Goal: Task Accomplishment & Management: Manage account settings

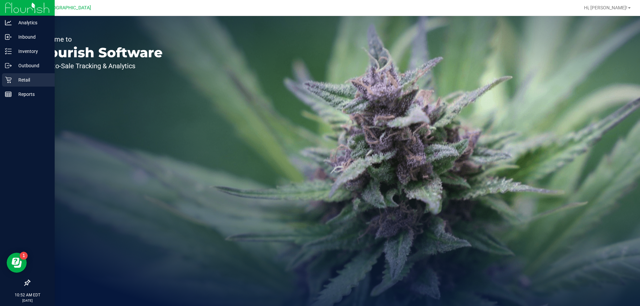
click at [17, 81] on p "Retail" at bounding box center [32, 80] width 40 height 8
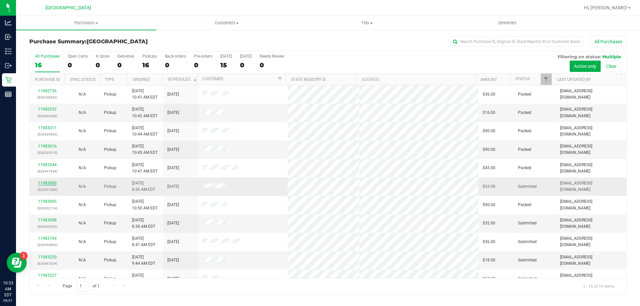
click at [48, 182] on link "11983083" at bounding box center [47, 183] width 19 height 5
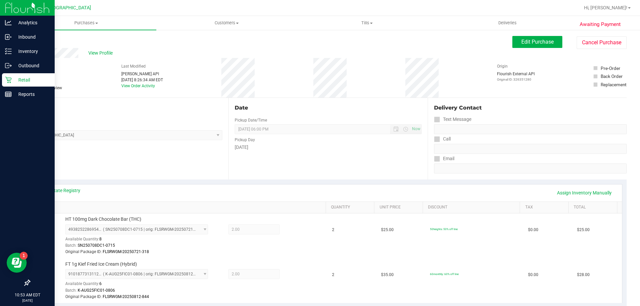
click at [14, 76] on p "Retail" at bounding box center [32, 80] width 40 height 8
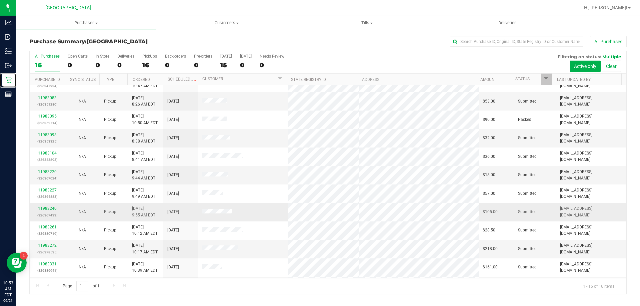
scroll to position [102, 0]
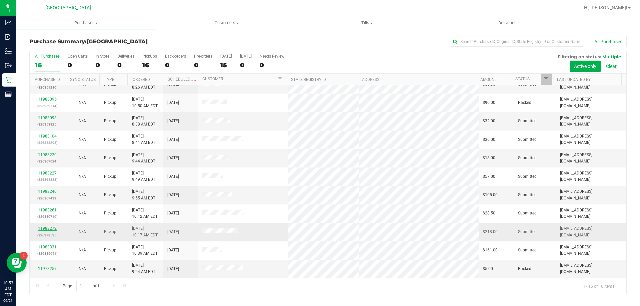
click at [49, 229] on link "11983272" at bounding box center [47, 228] width 19 height 5
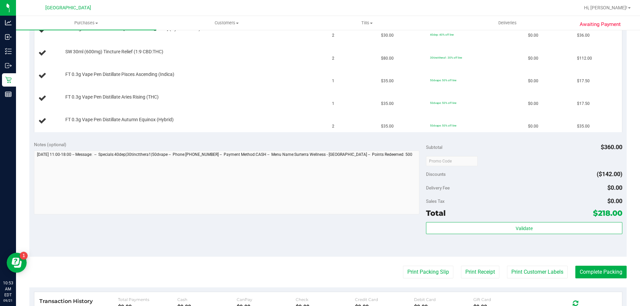
scroll to position [200, 0]
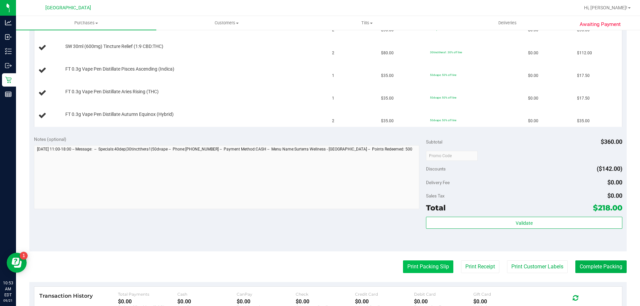
click at [420, 270] on button "Print Packing Slip" at bounding box center [428, 267] width 50 height 13
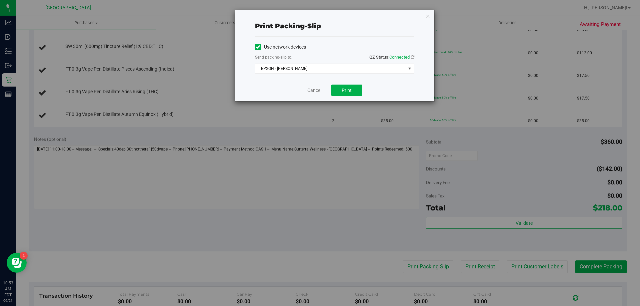
click at [328, 63] on div "Use network devices Send packing-slip to: QZ Status: Connected EPSON - [PERSON_…" at bounding box center [334, 58] width 159 height 32
click at [317, 67] on span "EPSON - [PERSON_NAME]" at bounding box center [330, 68] width 150 height 9
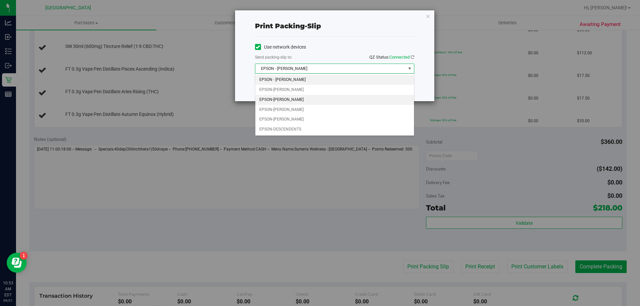
click at [284, 99] on li "EPSON-[PERSON_NAME]" at bounding box center [334, 100] width 159 height 10
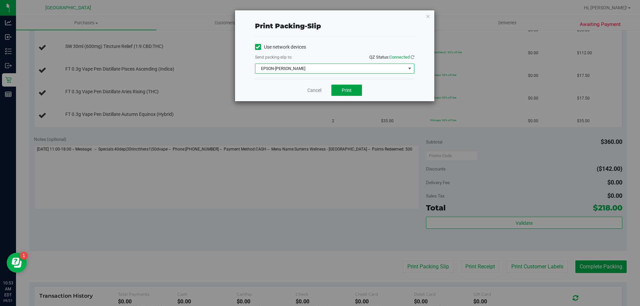
click at [351, 92] on span "Print" at bounding box center [347, 90] width 10 height 5
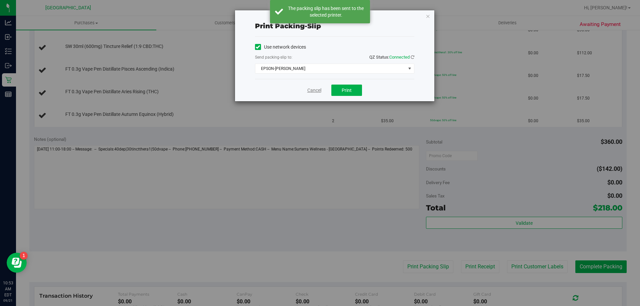
click at [312, 90] on link "Cancel" at bounding box center [314, 90] width 14 height 7
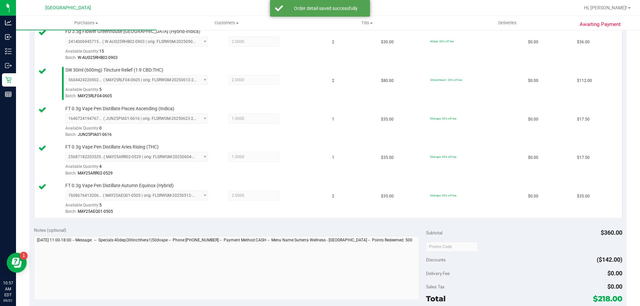
scroll to position [300, 0]
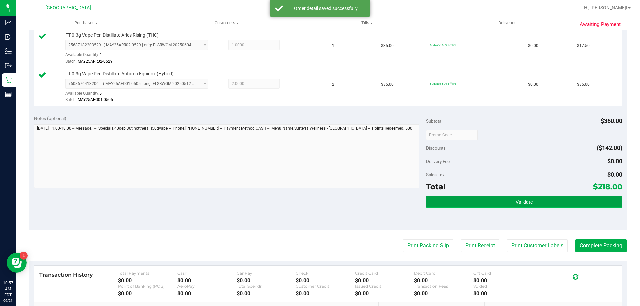
click at [526, 199] on button "Validate" at bounding box center [524, 202] width 196 height 12
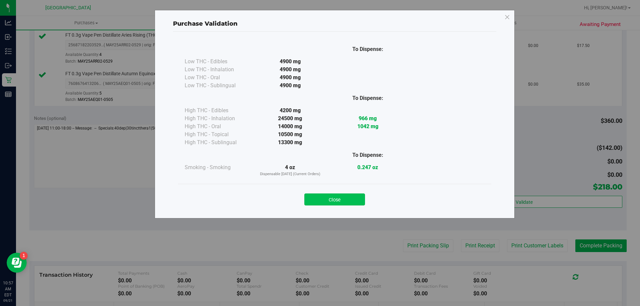
click at [333, 197] on button "Close" at bounding box center [334, 200] width 61 height 12
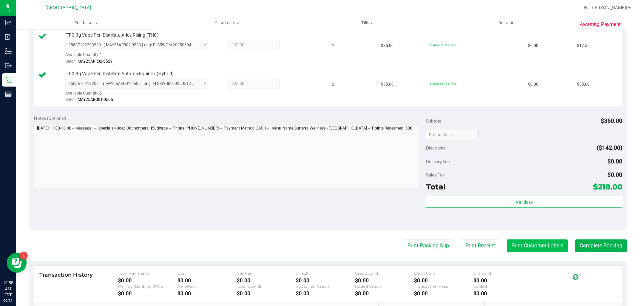
click at [548, 250] on button "Print Customer Labels" at bounding box center [537, 246] width 61 height 13
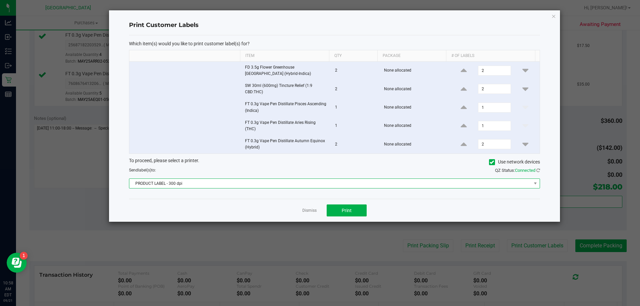
click at [308, 184] on span "PRODUCT LABEL - 300 dpi" at bounding box center [330, 183] width 402 height 9
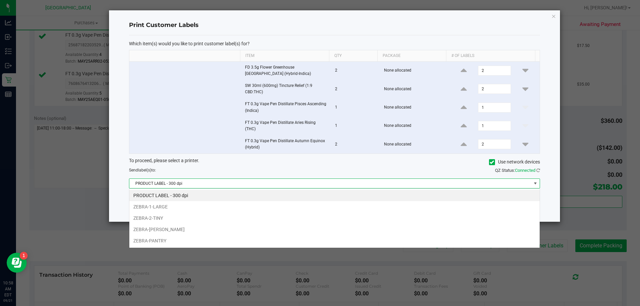
scroll to position [10, 411]
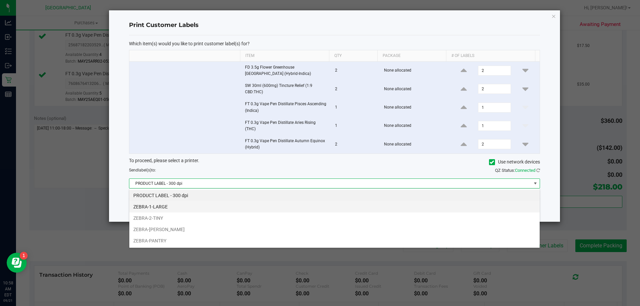
click at [177, 208] on li "ZEBRA-1-LARGE" at bounding box center [334, 206] width 410 height 11
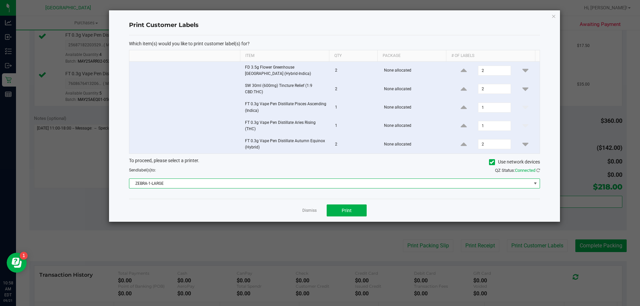
click at [341, 182] on span "ZEBRA-1-LARGE" at bounding box center [330, 183] width 402 height 9
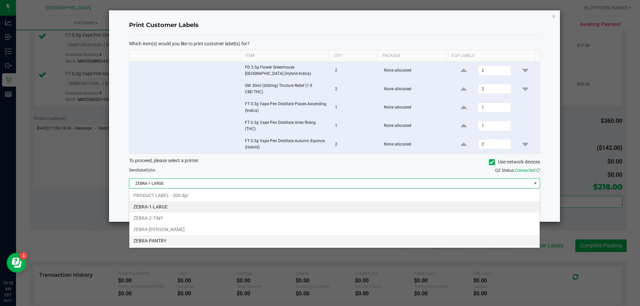
click at [155, 239] on li "ZEBRA-PANTRY" at bounding box center [334, 240] width 410 height 11
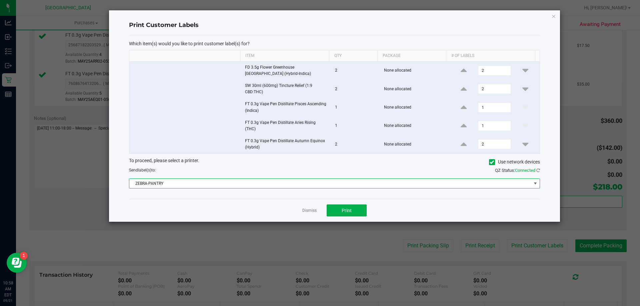
click at [357, 204] on div "Dismiss Print" at bounding box center [334, 210] width 411 height 23
click at [338, 211] on button "Print" at bounding box center [347, 211] width 40 height 12
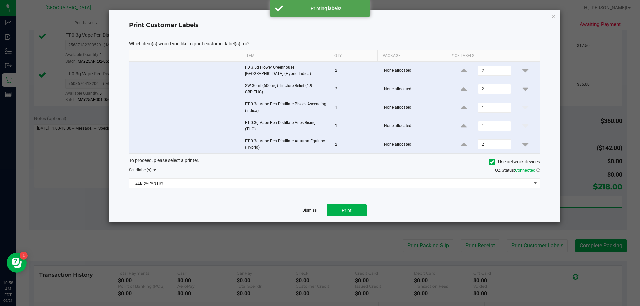
click at [309, 208] on link "Dismiss" at bounding box center [309, 211] width 14 height 6
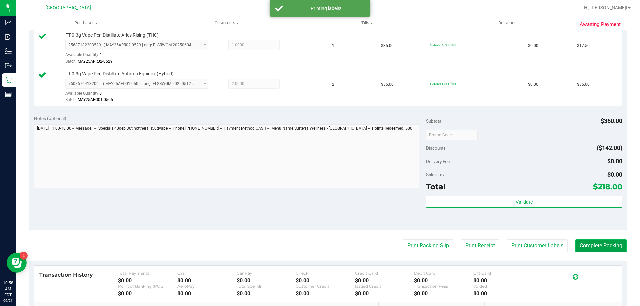
click at [604, 246] on button "Complete Packing" at bounding box center [600, 246] width 51 height 13
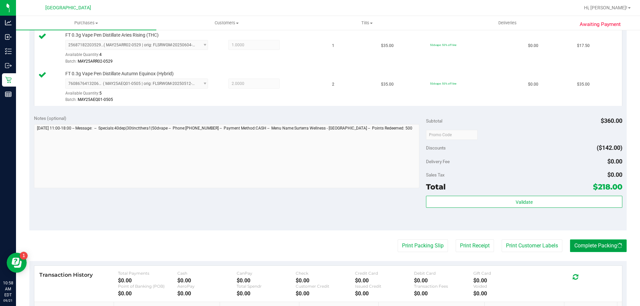
click at [604, 246] on button "Complete Packing" at bounding box center [598, 246] width 57 height 13
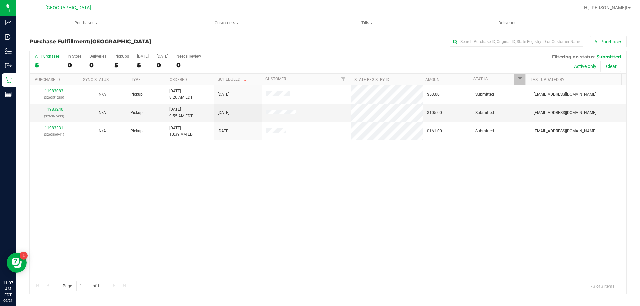
click at [274, 200] on div "11983083 (326351280) N/A Pickup [DATE] 8:26 AM EDT 9/21/2025 $53.00 Submitted […" at bounding box center [328, 181] width 597 height 193
click at [57, 107] on link "11983240" at bounding box center [54, 109] width 19 height 5
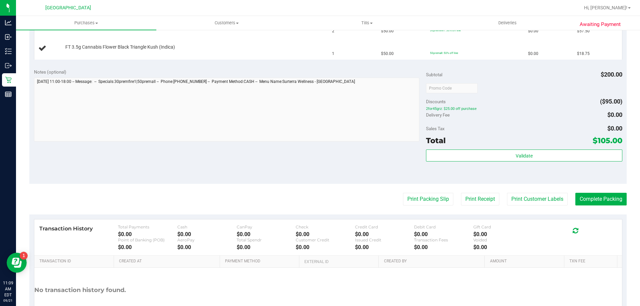
scroll to position [233, 0]
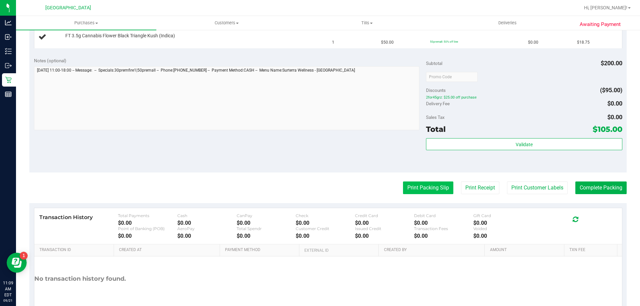
click at [418, 190] on button "Print Packing Slip" at bounding box center [428, 188] width 50 height 13
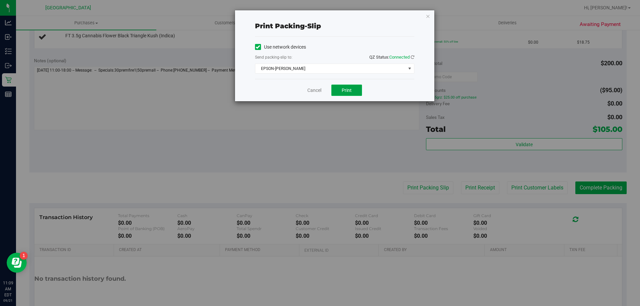
click at [338, 87] on button "Print" at bounding box center [346, 90] width 31 height 11
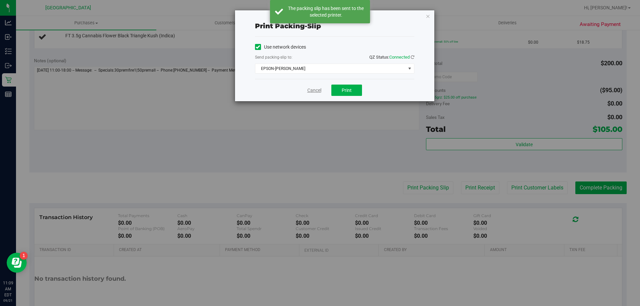
click at [315, 91] on link "Cancel" at bounding box center [314, 90] width 14 height 7
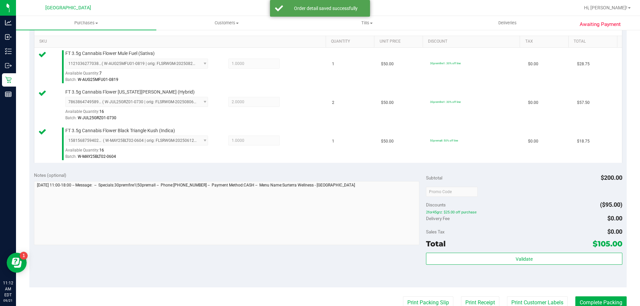
scroll to position [167, 0]
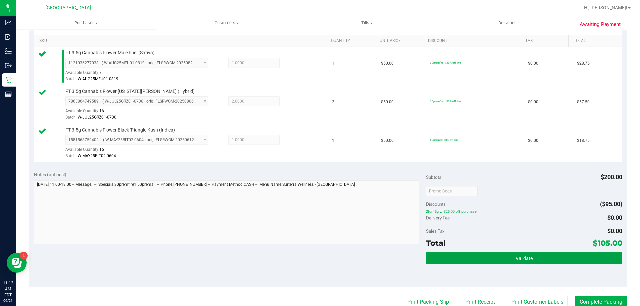
click at [520, 260] on span "Validate" at bounding box center [524, 258] width 17 height 5
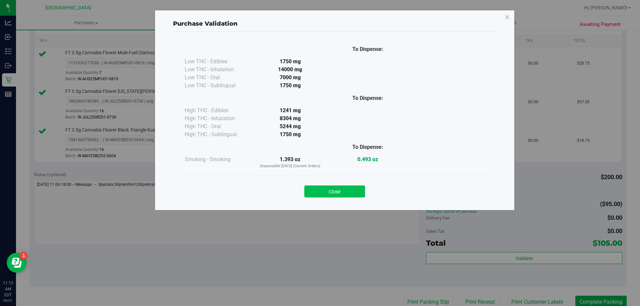
click at [339, 190] on button "Close" at bounding box center [334, 192] width 61 height 12
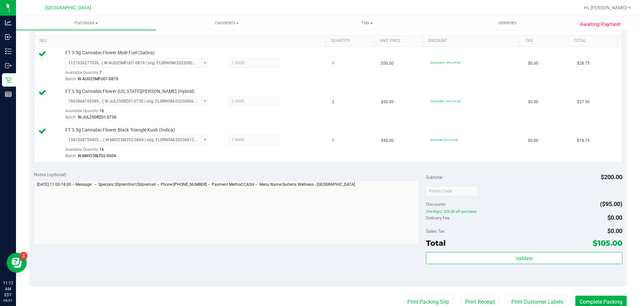
scroll to position [200, 0]
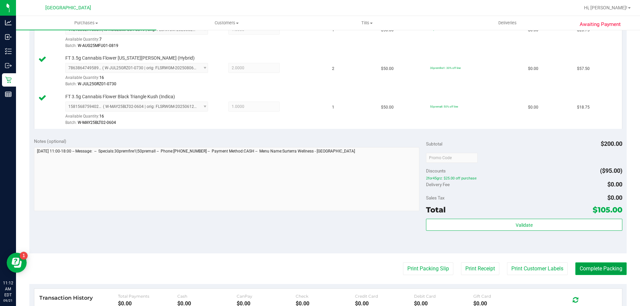
click at [583, 265] on button "Complete Packing" at bounding box center [600, 269] width 51 height 13
click at [583, 265] on button "Complete Packing" at bounding box center [598, 269] width 57 height 13
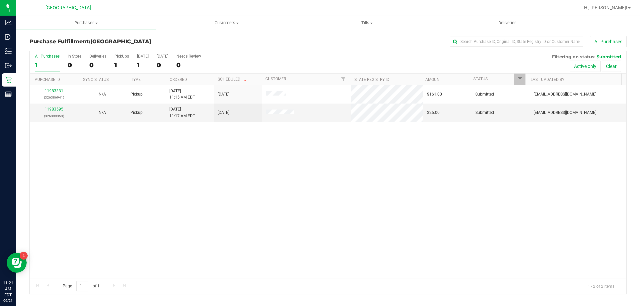
click at [131, 185] on div "11983331 (326386941) N/A Pickup [DATE] 11:15 AM EDT 9/21/2025 $161.00 Submitted…" at bounding box center [328, 181] width 597 height 193
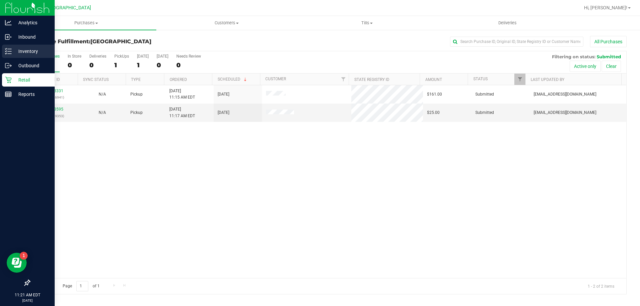
click at [26, 52] on p "Inventory" at bounding box center [32, 51] width 40 height 8
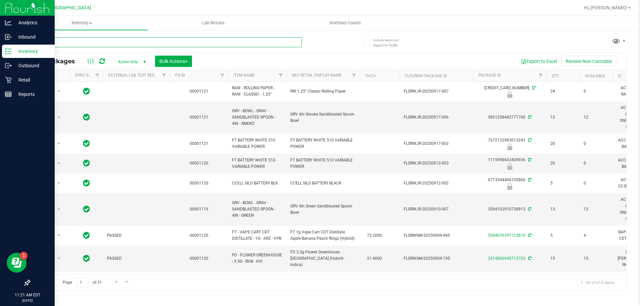
click at [113, 40] on input "text" at bounding box center [165, 42] width 272 height 10
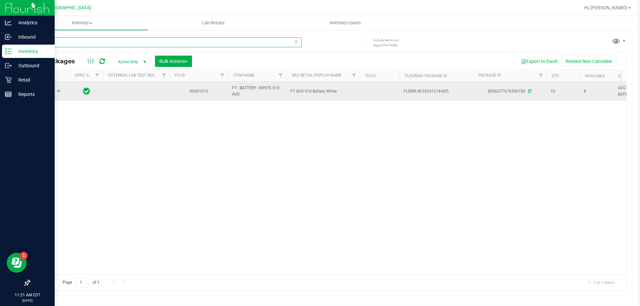
type input "avd"
click at [48, 91] on span "Action" at bounding box center [45, 91] width 18 height 9
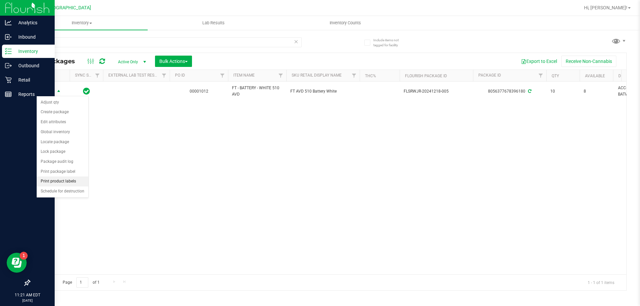
click at [75, 181] on li "Print product labels" at bounding box center [63, 182] width 52 height 10
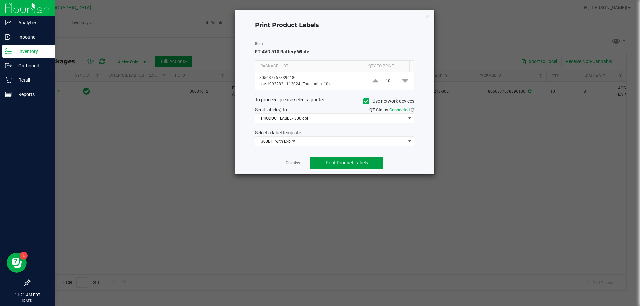
click at [338, 162] on span "Print Product Labels" at bounding box center [347, 162] width 42 height 5
drag, startPoint x: 296, startPoint y: 161, endPoint x: 263, endPoint y: 155, distance: 33.3
click at [296, 161] on link "Dismiss" at bounding box center [293, 164] width 14 height 6
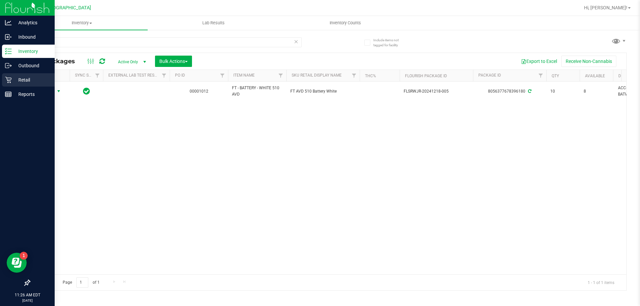
click at [20, 83] on p "Retail" at bounding box center [32, 80] width 40 height 8
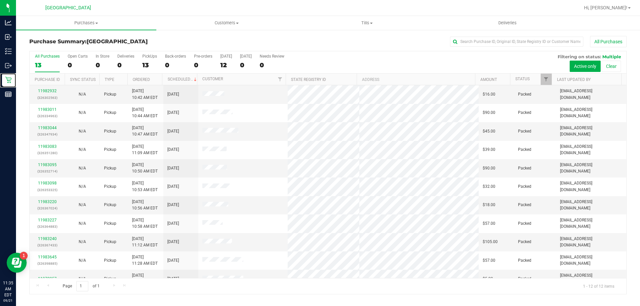
scroll to position [28, 0]
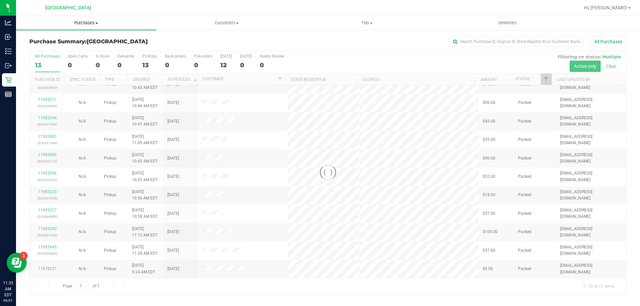
click at [76, 23] on span "Purchases" at bounding box center [86, 23] width 140 height 6
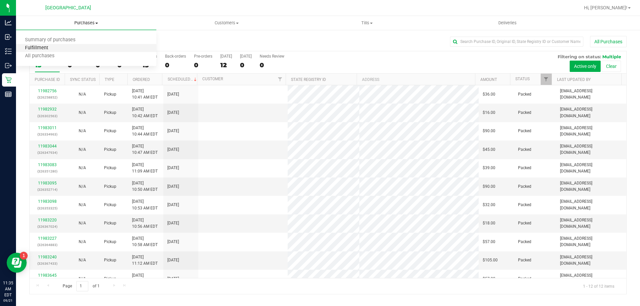
click at [39, 47] on span "Fulfillment" at bounding box center [36, 48] width 41 height 6
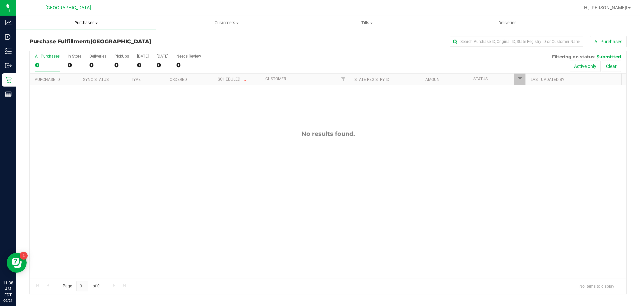
click at [81, 23] on span "Purchases" at bounding box center [86, 23] width 140 height 6
click at [51, 50] on span "Fulfillment" at bounding box center [36, 48] width 41 height 6
